Goal: Information Seeking & Learning: Learn about a topic

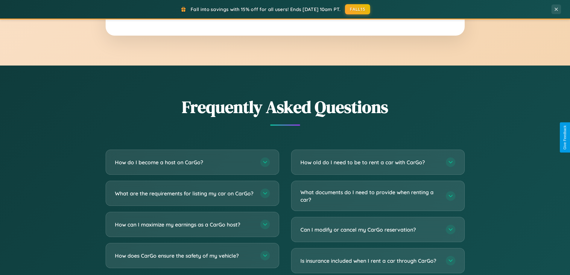
scroll to position [1152, 0]
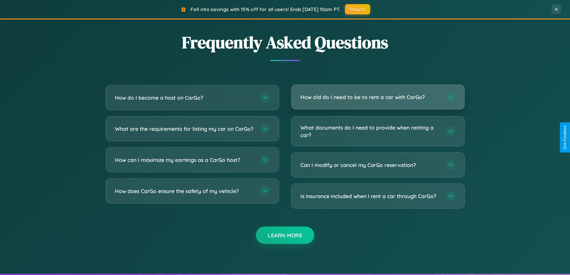
click at [378, 97] on h3 "How old do I need to be to rent a car with CarGo?" at bounding box center [369, 96] width 139 height 7
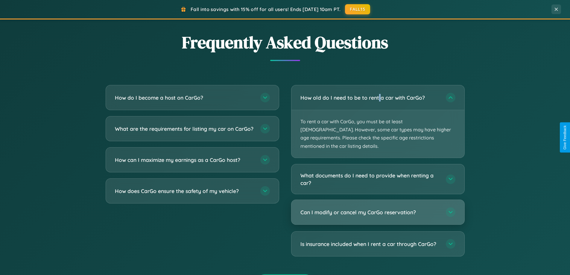
click at [378, 209] on h3 "Can I modify or cancel my CarGo reservation?" at bounding box center [369, 212] width 139 height 7
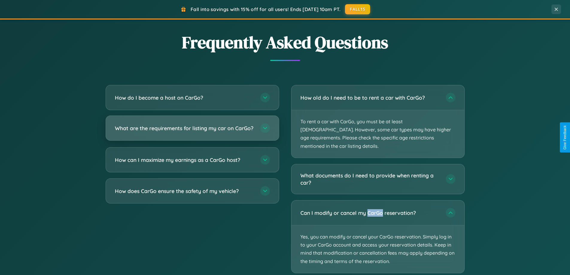
click at [192, 131] on h3 "What are the requirements for listing my car on CarGo?" at bounding box center [184, 127] width 139 height 7
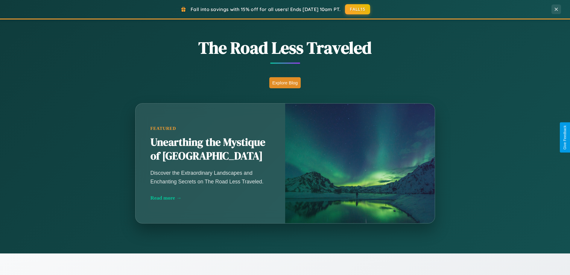
scroll to position [412, 0]
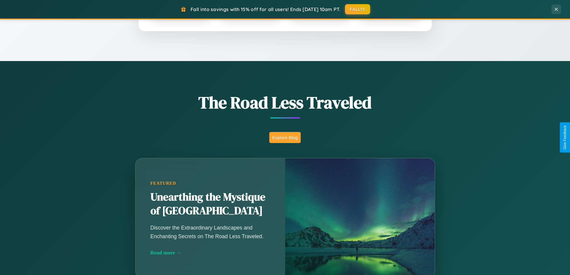
click at [285, 137] on button "Explore Blog" at bounding box center [284, 137] width 31 height 11
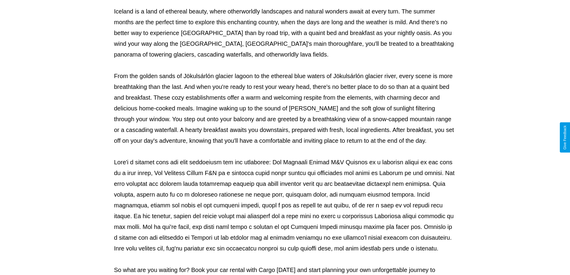
scroll to position [194, 0]
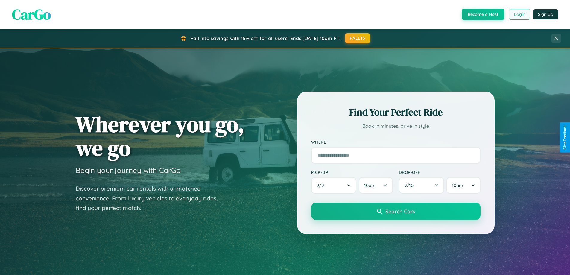
click at [519, 14] on button "Login" at bounding box center [519, 14] width 21 height 11
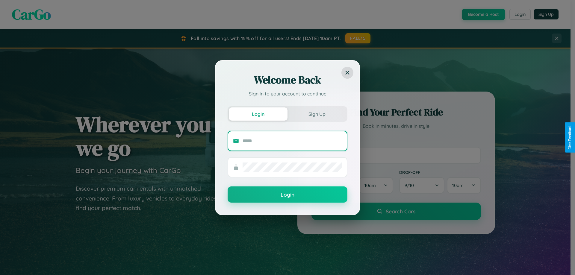
click at [292, 141] on input "text" at bounding box center [291, 141] width 99 height 10
type input "**********"
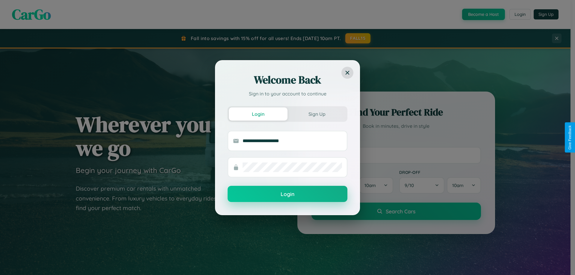
click at [287, 194] on button "Login" at bounding box center [287, 194] width 120 height 16
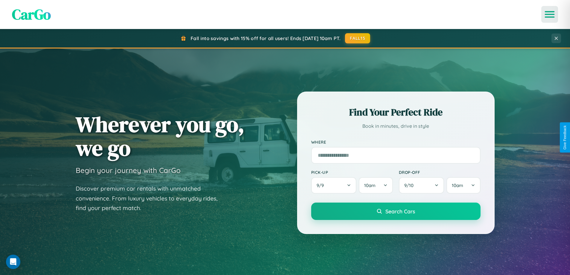
click at [550, 14] on icon "Open menu" at bounding box center [550, 14] width 9 height 5
